Goal: Transaction & Acquisition: Purchase product/service

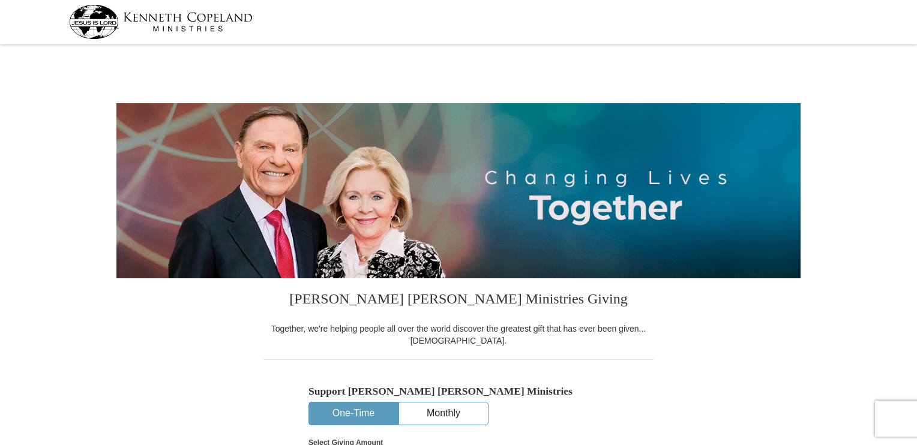
select select "MO"
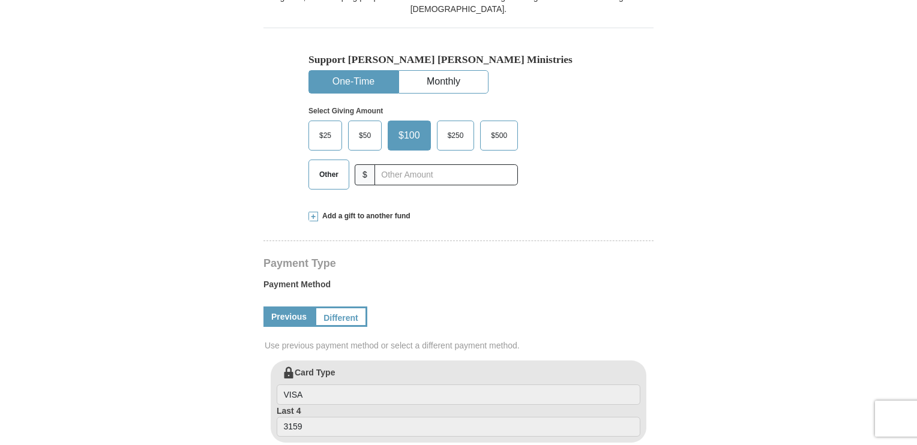
scroll to position [360, 0]
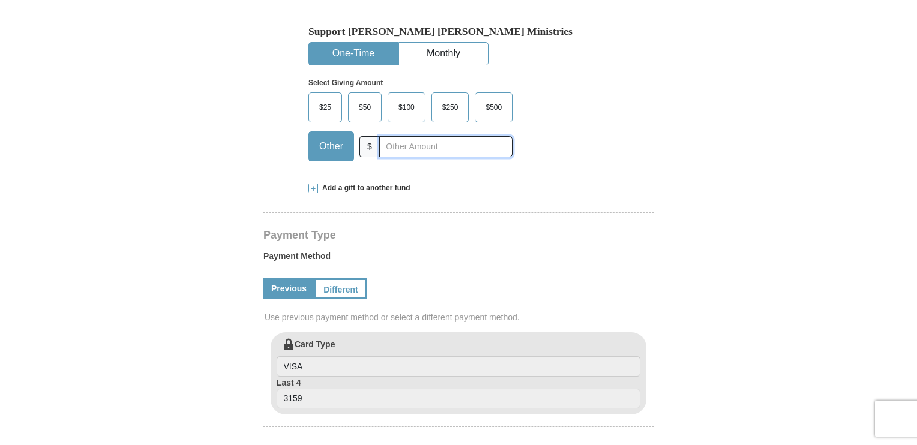
click at [410, 141] on input "text" at bounding box center [445, 146] width 133 height 21
click at [312, 185] on span at bounding box center [313, 189] width 10 height 10
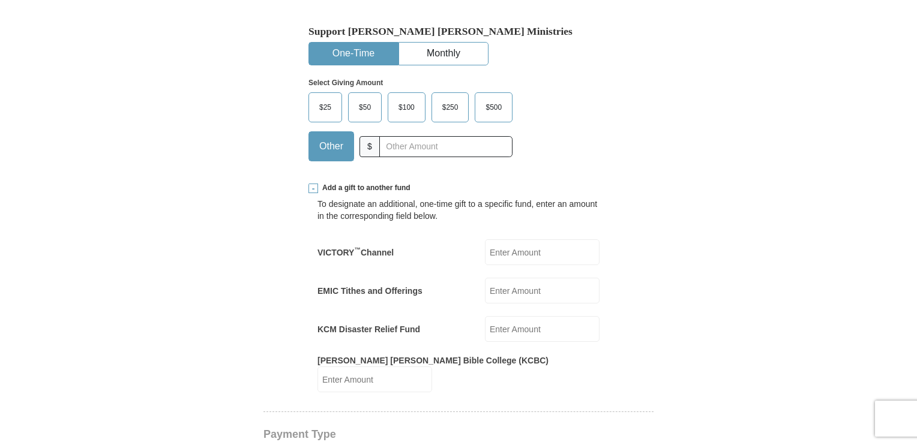
click at [535, 251] on input "VICTORY ™ Channel" at bounding box center [542, 252] width 115 height 26
type input "62"
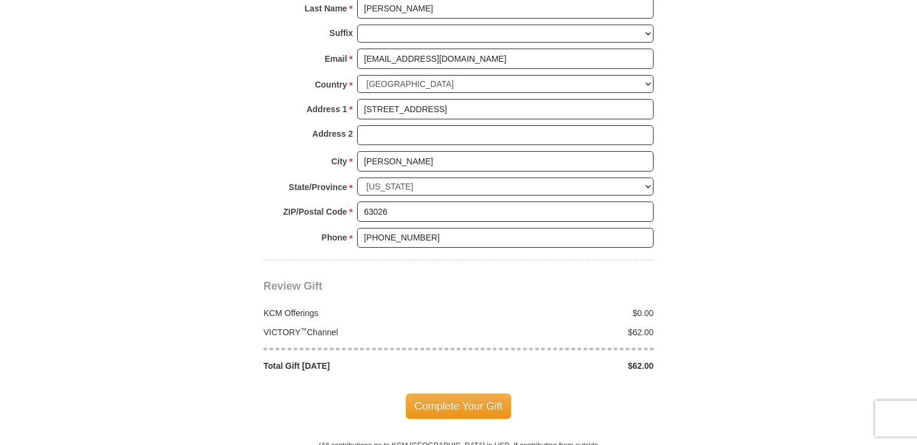
scroll to position [1080, 0]
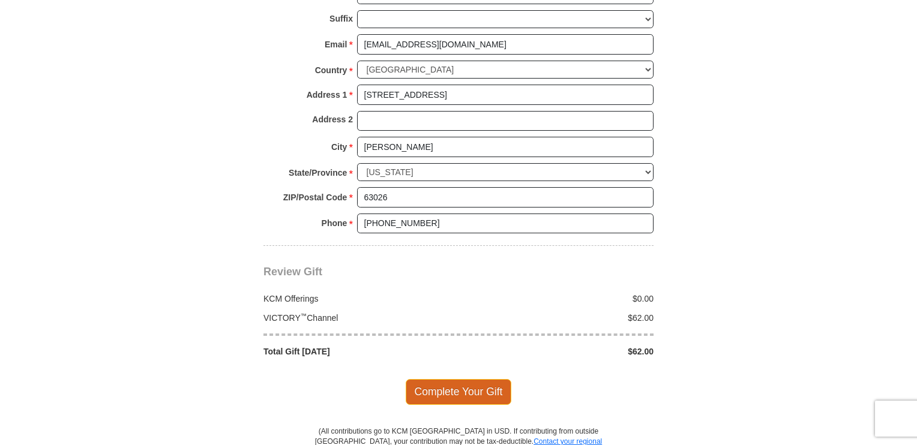
click at [463, 379] on span "Complete Your Gift" at bounding box center [459, 391] width 106 height 25
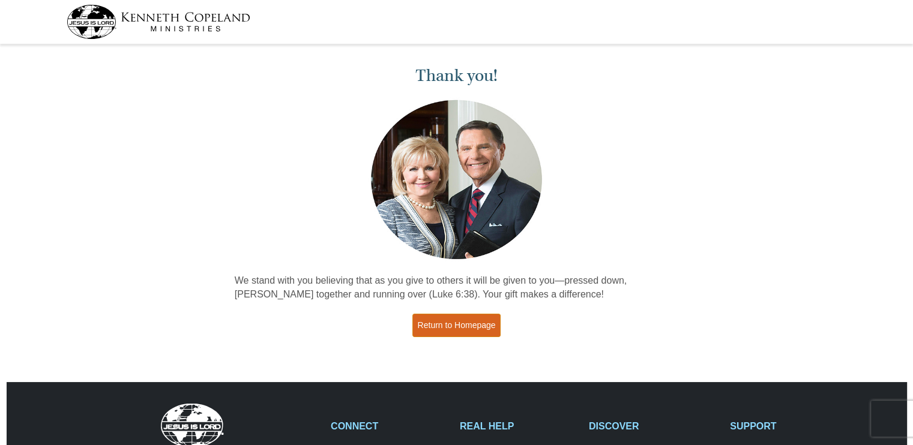
click at [491, 328] on link "Return to Homepage" at bounding box center [456, 325] width 89 height 23
